Goal: Navigation & Orientation: Find specific page/section

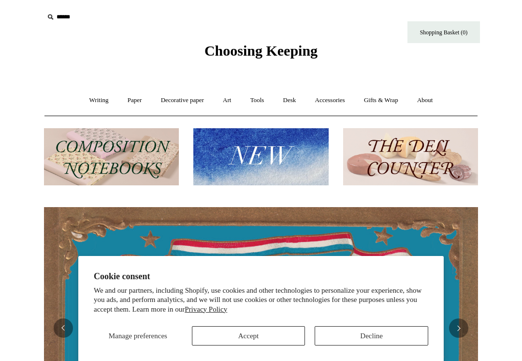
click at [401, 334] on button "Decline" at bounding box center [372, 335] width 114 height 19
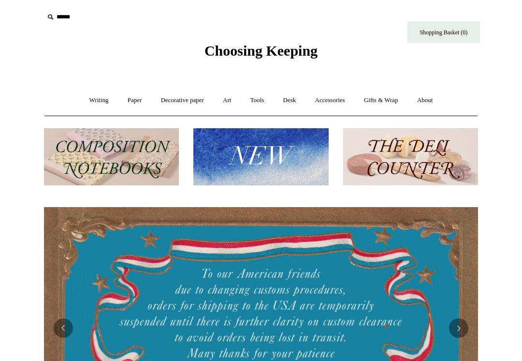
click at [88, 101] on link "Writing +" at bounding box center [99, 100] width 37 height 26
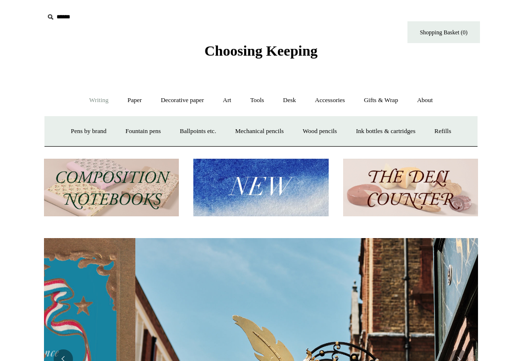
click at [160, 195] on img at bounding box center [111, 188] width 135 height 58
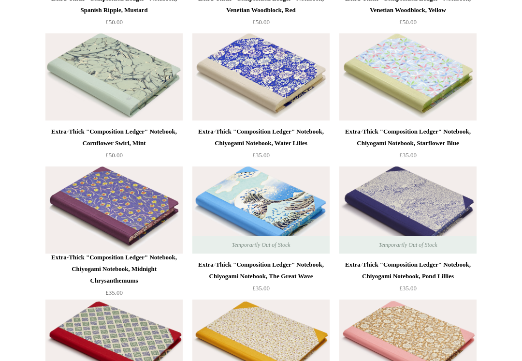
scroll to position [2507, 0]
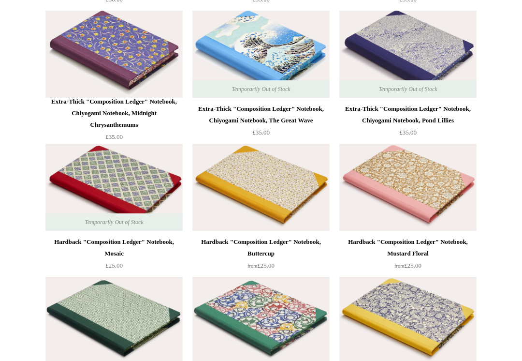
click at [456, 103] on div "Extra-Thick "Composition Ledger" Notebook, Chiyogami Notebook, Pond Lillies" at bounding box center [408, 114] width 132 height 23
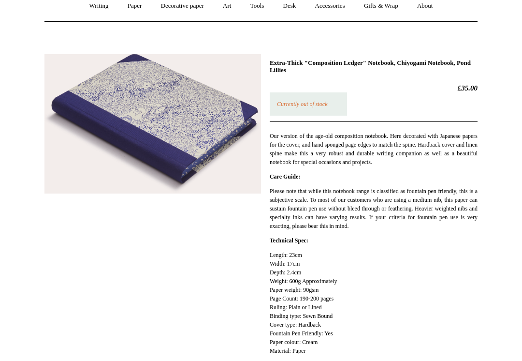
scroll to position [94, 0]
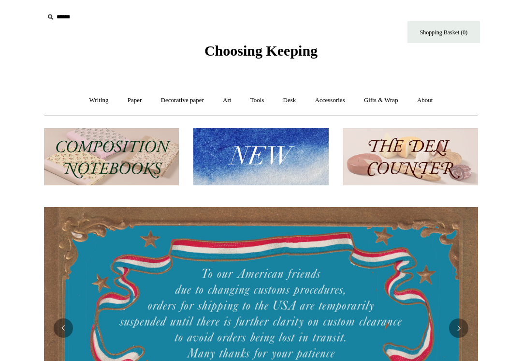
click at [127, 108] on link "Paper +" at bounding box center [135, 100] width 32 height 26
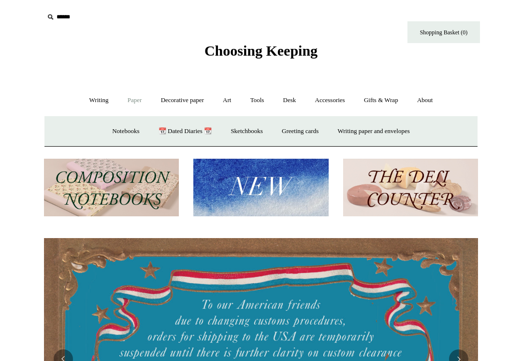
click at [319, 128] on link "Greeting cards +" at bounding box center [300, 131] width 54 height 26
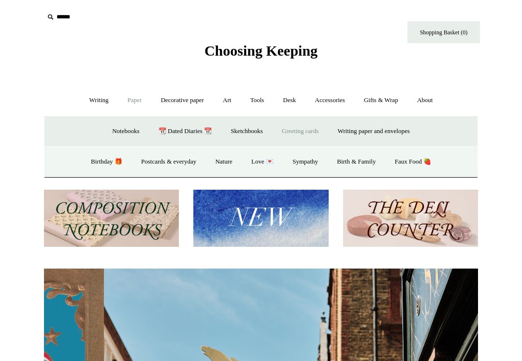
scroll to position [0, 434]
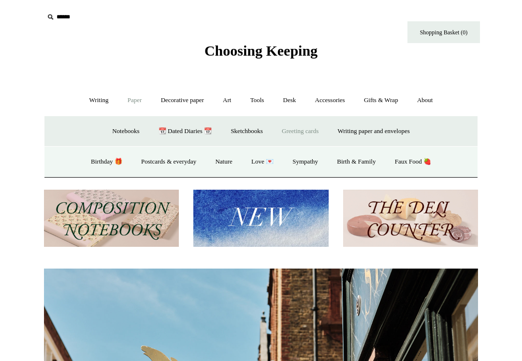
click at [104, 163] on link "Birthday 🎁" at bounding box center [106, 162] width 49 height 26
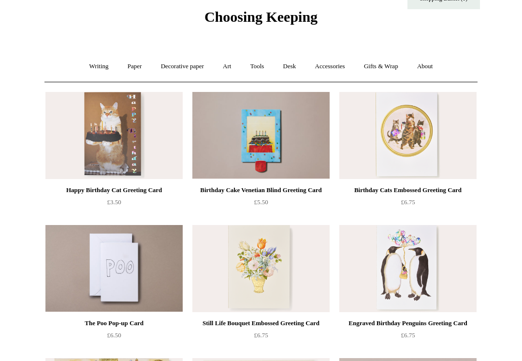
scroll to position [62, 0]
